Goal: Information Seeking & Learning: Learn about a topic

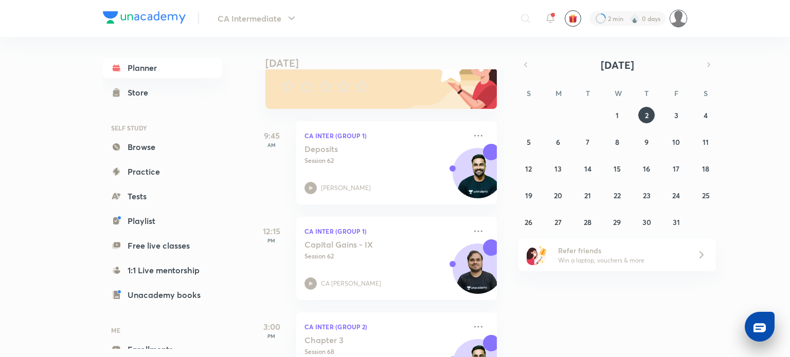
scroll to position [103, 0]
click at [519, 63] on button "button" at bounding box center [525, 65] width 14 height 14
click at [559, 221] on abbr "25" at bounding box center [558, 222] width 8 height 10
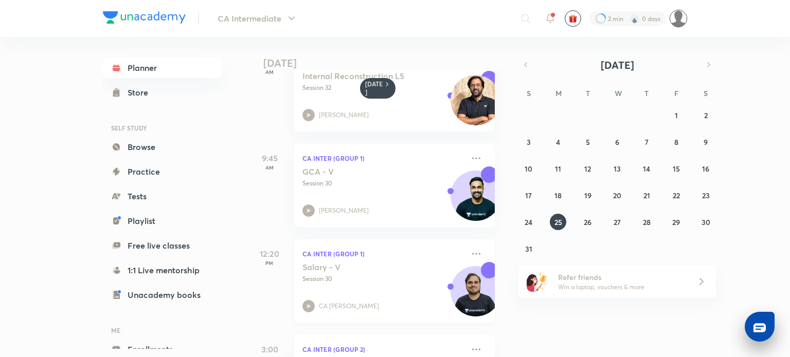
scroll to position [31, 2]
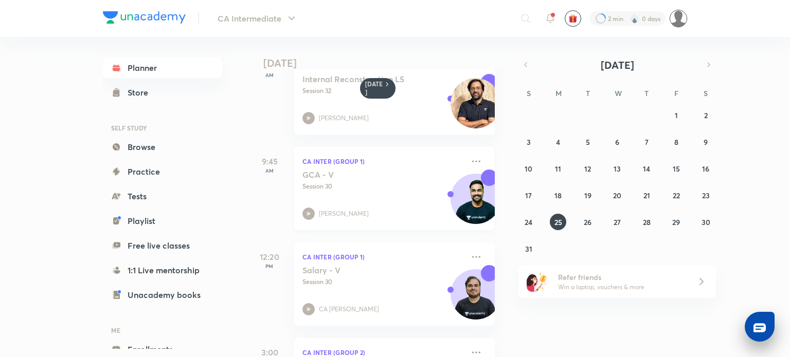
click at [383, 198] on div "GCA - V Session 30 [PERSON_NAME]" at bounding box center [382, 195] width 161 height 50
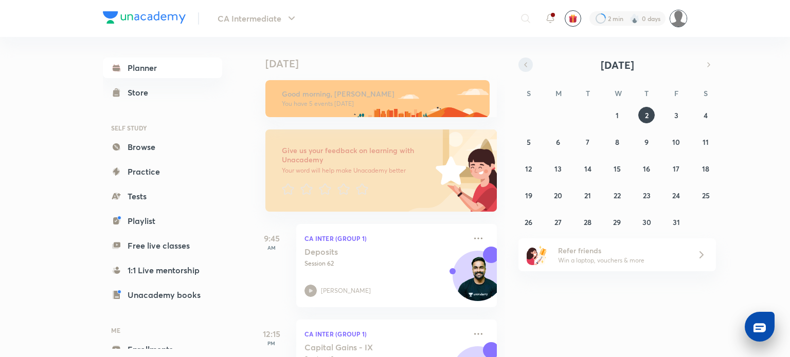
click at [523, 65] on icon "button" at bounding box center [525, 64] width 8 height 9
click at [678, 163] on button "19" at bounding box center [676, 168] width 16 height 16
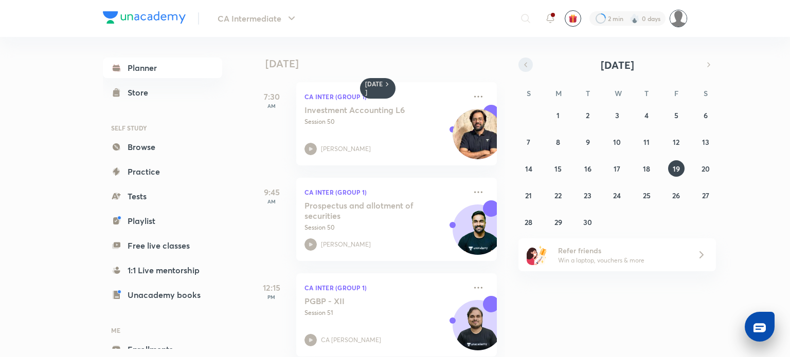
click at [527, 67] on icon "button" at bounding box center [525, 64] width 8 height 9
click at [585, 192] on abbr "19" at bounding box center [587, 196] width 7 height 10
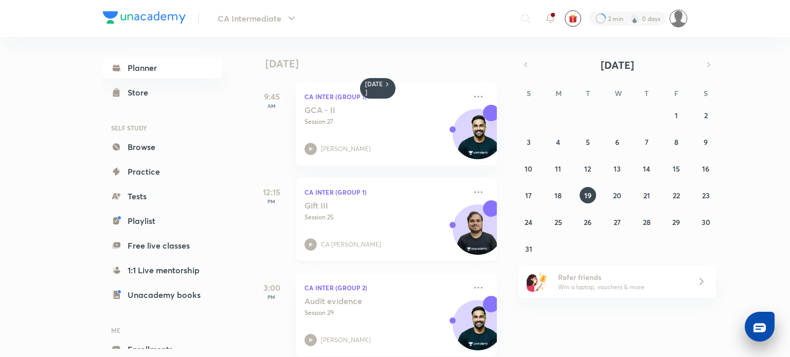
scroll to position [83, 0]
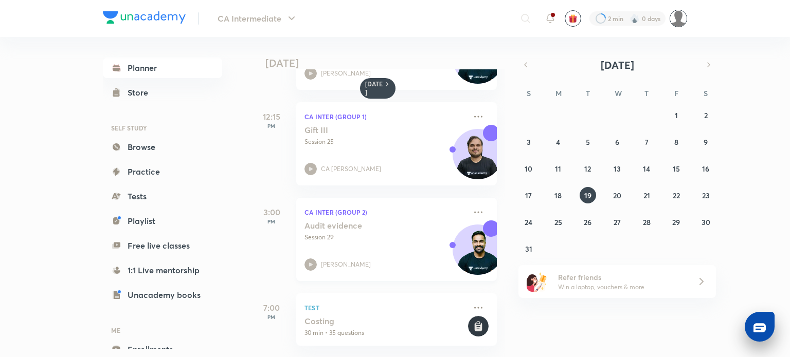
click at [344, 238] on div "Audit evidence Session 29 Shantam Gupta" at bounding box center [384, 246] width 161 height 50
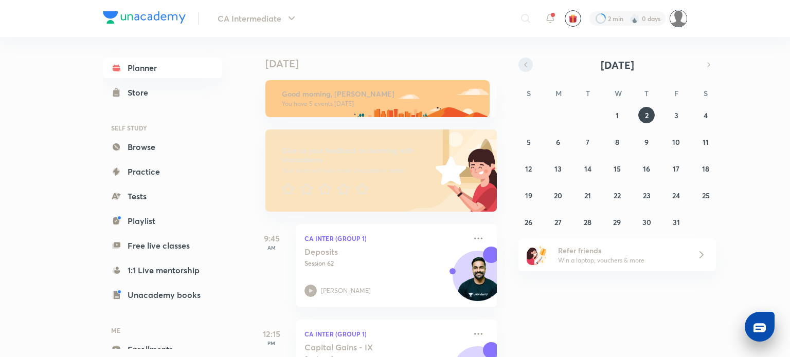
click at [525, 62] on icon "button" at bounding box center [525, 64] width 8 height 9
click at [707, 69] on button "button" at bounding box center [708, 65] width 14 height 14
click at [707, 62] on icon "button" at bounding box center [708, 64] width 8 height 9
click at [520, 65] on button "button" at bounding box center [525, 65] width 14 height 14
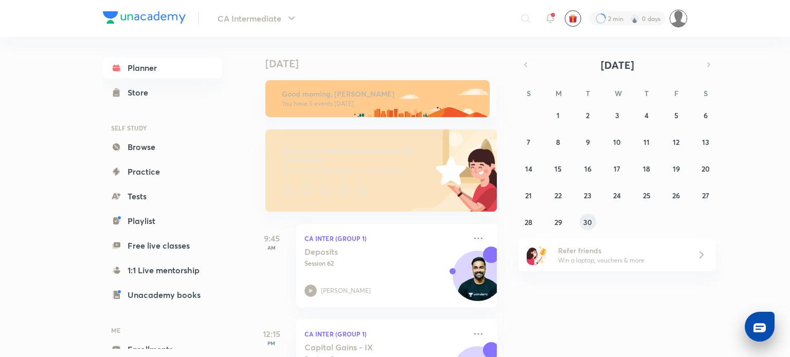
drag, startPoint x: 592, startPoint y: 230, endPoint x: 591, endPoint y: 225, distance: 5.4
click at [591, 225] on button "30" at bounding box center [587, 222] width 16 height 16
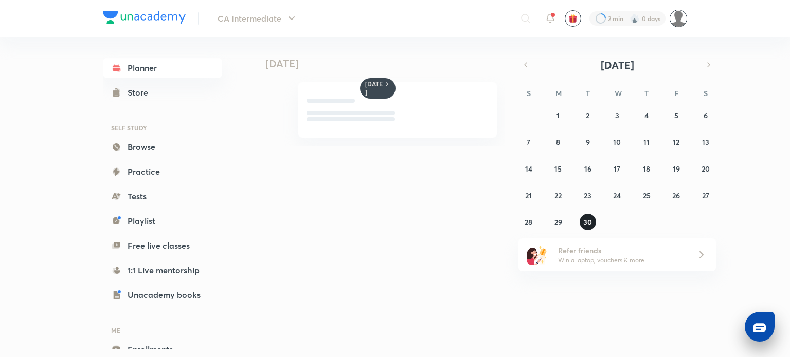
click at [591, 225] on abbr "30" at bounding box center [587, 222] width 9 height 10
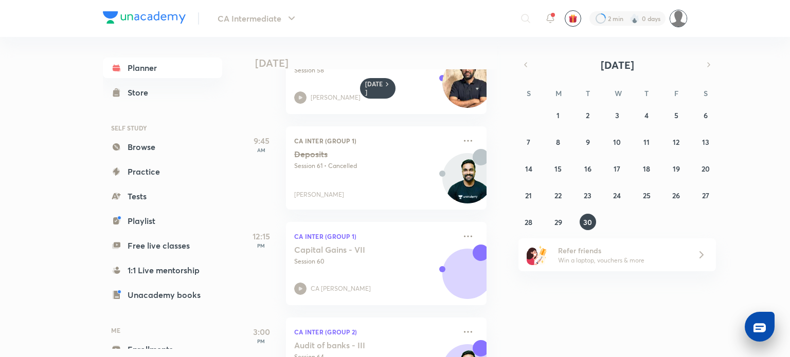
scroll to position [0, 10]
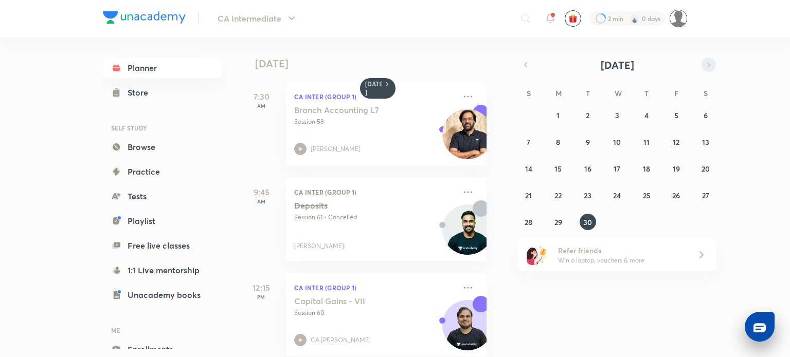
click at [705, 64] on icon "button" at bounding box center [708, 64] width 8 height 9
click at [613, 113] on button "1" at bounding box center [617, 115] width 16 height 16
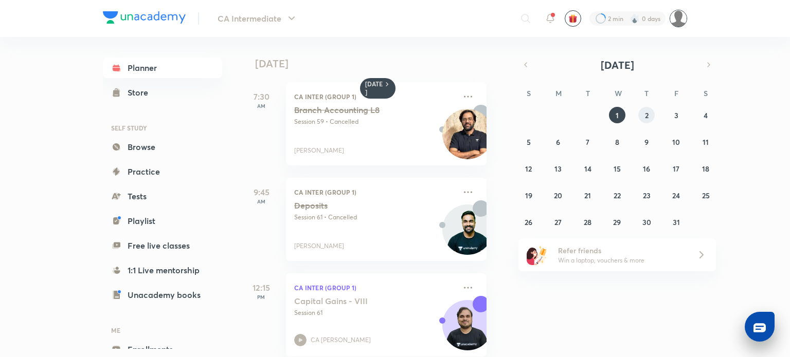
click at [648, 121] on button "2" at bounding box center [646, 115] width 16 height 16
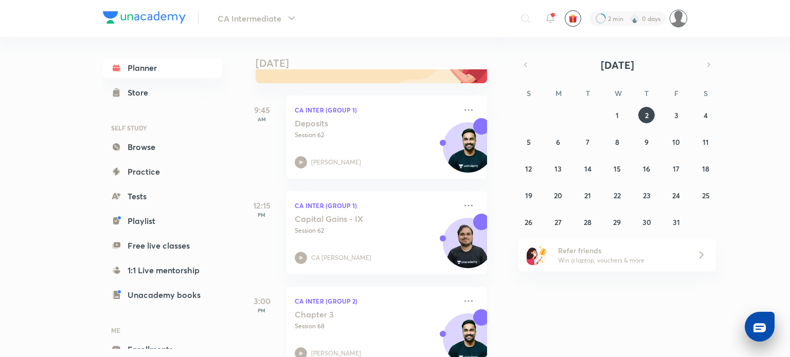
scroll to position [0, 10]
